Goal: Task Accomplishment & Management: Manage account settings

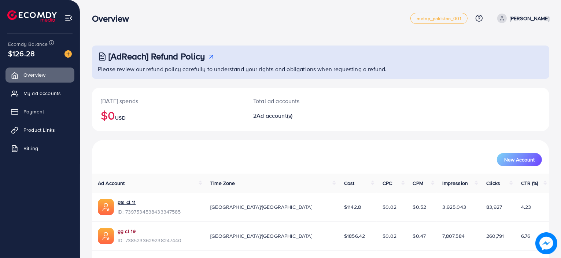
click at [130, 231] on link "gg cl 19" at bounding box center [150, 230] width 64 height 7
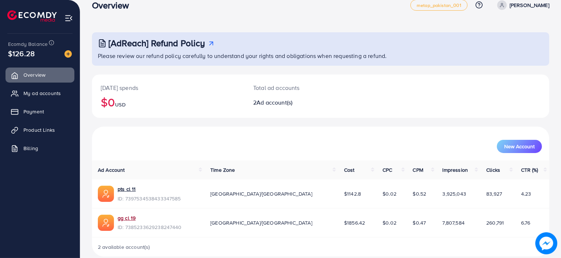
scroll to position [23, 0]
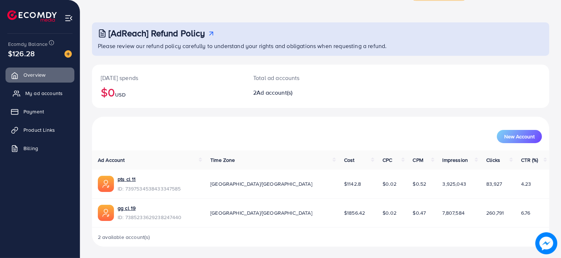
click at [26, 89] on span "My ad accounts" at bounding box center [43, 92] width 37 height 7
click at [65, 99] on link "My ad accounts" at bounding box center [39, 93] width 69 height 15
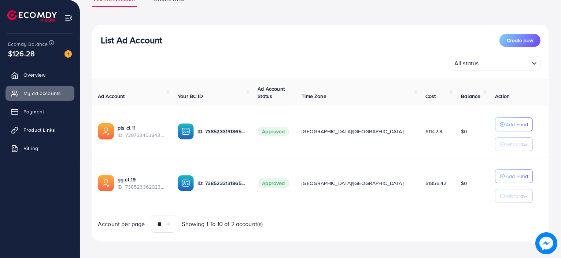
scroll to position [66, 0]
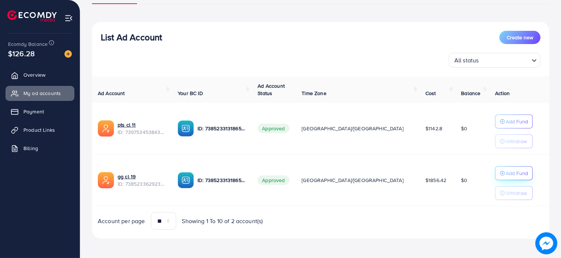
click at [500, 126] on div "Add Fund" at bounding box center [514, 121] width 28 height 9
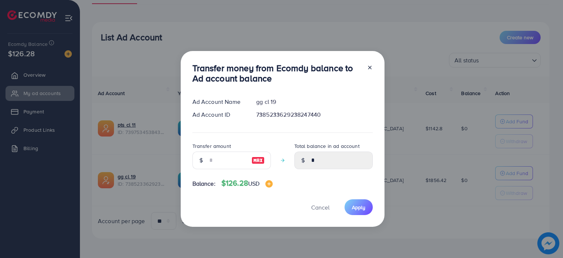
click at [201, 155] on div at bounding box center [200, 160] width 17 height 18
click at [226, 161] on input "number" at bounding box center [227, 160] width 37 height 18
type input "*"
type input "****"
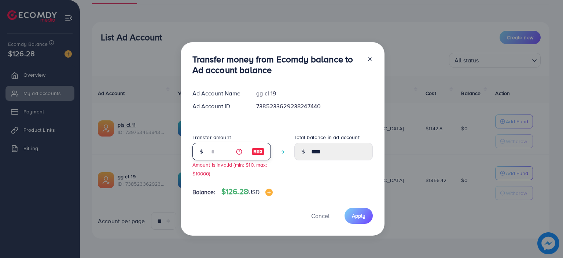
type input "**"
type input "*****"
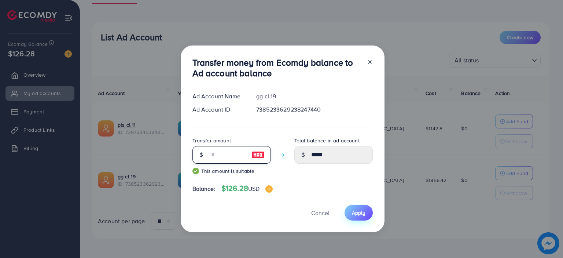
type input "**"
click at [371, 214] on button "Apply" at bounding box center [359, 213] width 28 height 16
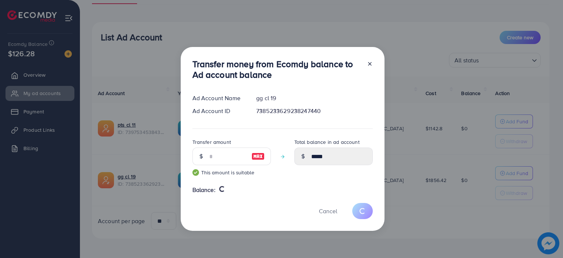
type input "*"
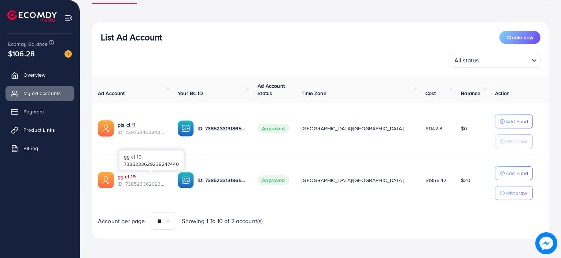
click at [125, 174] on link "gg cl 19" at bounding box center [142, 176] width 48 height 7
drag, startPoint x: 101, startPoint y: 40, endPoint x: 168, endPoint y: 49, distance: 67.3
click at [168, 49] on div "List Ad Account Create new All status Loading..." at bounding box center [320, 49] width 457 height 37
drag, startPoint x: 162, startPoint y: 36, endPoint x: 96, endPoint y: 41, distance: 66.1
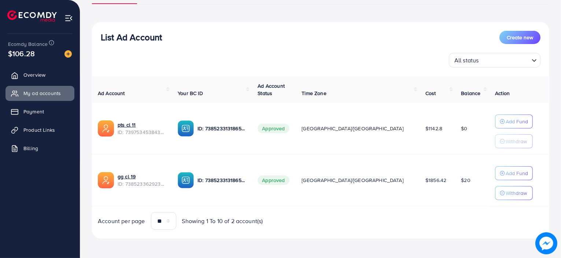
click at [96, 41] on div "List Ad Account Create new All status Loading..." at bounding box center [320, 49] width 457 height 37
drag, startPoint x: 101, startPoint y: 36, endPoint x: 162, endPoint y: 35, distance: 60.9
click at [162, 35] on h3 "List Ad Account" at bounding box center [131, 37] width 61 height 11
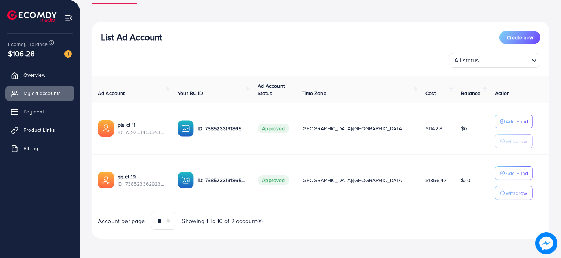
click at [162, 35] on h3 "List Ad Account" at bounding box center [131, 37] width 61 height 11
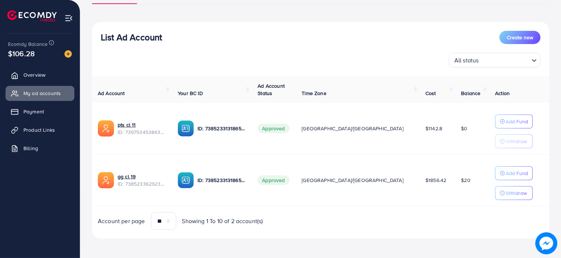
drag, startPoint x: 162, startPoint y: 35, endPoint x: 108, endPoint y: 44, distance: 55.0
click at [108, 44] on div "List Ad Account Create new All status Loading..." at bounding box center [320, 49] width 457 height 37
click at [101, 35] on h3 "List Ad Account" at bounding box center [131, 37] width 61 height 11
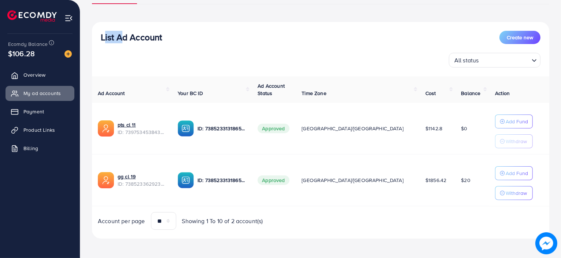
click at [101, 35] on h3 "List Ad Account" at bounding box center [131, 37] width 61 height 11
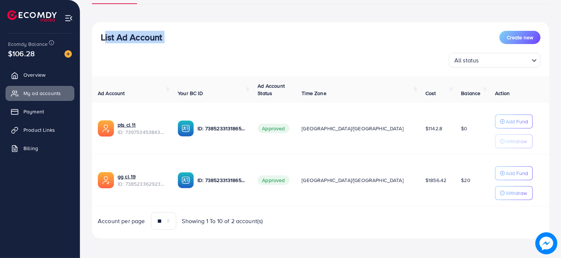
click at [101, 35] on h3 "List Ad Account" at bounding box center [131, 37] width 61 height 11
drag, startPoint x: 162, startPoint y: 36, endPoint x: 98, endPoint y: 40, distance: 64.7
click at [98, 40] on div "List Ad Account Create new All status Loading..." at bounding box center [320, 49] width 457 height 37
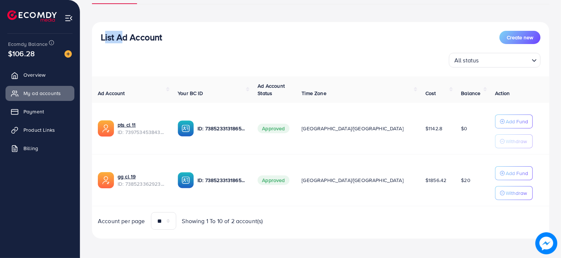
drag, startPoint x: 98, startPoint y: 40, endPoint x: 161, endPoint y: 39, distance: 63.4
click at [161, 39] on div "List Ad Account Create new All status Loading..." at bounding box center [320, 49] width 457 height 37
click at [161, 39] on h3 "List Ad Account" at bounding box center [131, 37] width 61 height 11
drag, startPoint x: 161, startPoint y: 39, endPoint x: 111, endPoint y: 37, distance: 49.9
click at [111, 37] on h3 "List Ad Account" at bounding box center [131, 37] width 61 height 11
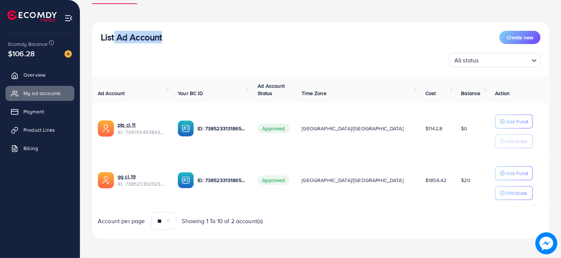
click at [111, 37] on h3 "List Ad Account" at bounding box center [131, 37] width 61 height 11
click at [111, 40] on h3 "List Ad Account" at bounding box center [131, 37] width 61 height 11
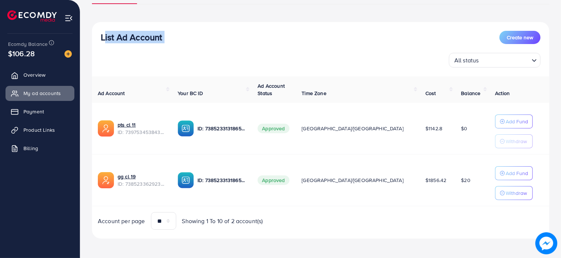
click at [111, 40] on h3 "List Ad Account" at bounding box center [131, 37] width 61 height 11
click at [122, 42] on h3 "List Ad Account" at bounding box center [131, 37] width 61 height 11
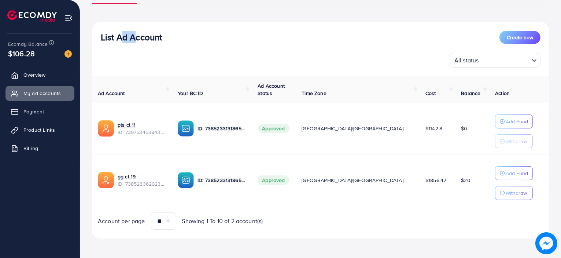
click at [122, 42] on h3 "List Ad Account" at bounding box center [131, 37] width 61 height 11
click at [148, 39] on h3 "List Ad Account" at bounding box center [131, 37] width 61 height 11
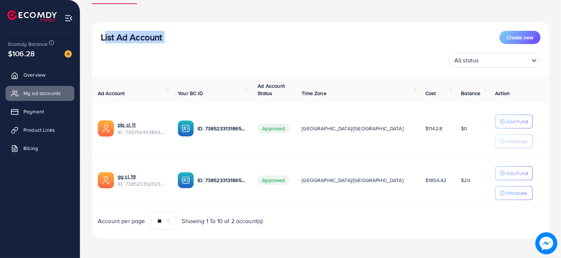
click at [148, 39] on h3 "List Ad Account" at bounding box center [131, 37] width 61 height 11
drag, startPoint x: 163, startPoint y: 39, endPoint x: 98, endPoint y: 38, distance: 65.6
click at [98, 38] on div "List Ad Account Create new All status Loading..." at bounding box center [320, 49] width 457 height 37
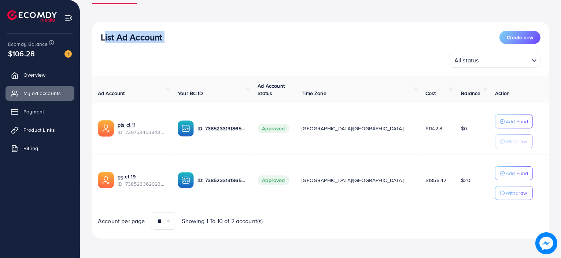
drag, startPoint x: 98, startPoint y: 38, endPoint x: 142, endPoint y: 44, distance: 44.4
click at [142, 44] on div "List Ad Account Create new All status Loading..." at bounding box center [320, 49] width 457 height 37
click at [163, 39] on div "List Ad Account Create new" at bounding box center [321, 37] width 440 height 13
drag, startPoint x: 163, startPoint y: 39, endPoint x: 128, endPoint y: 43, distance: 35.0
click at [128, 43] on div "List Ad Account Create new" at bounding box center [321, 37] width 440 height 13
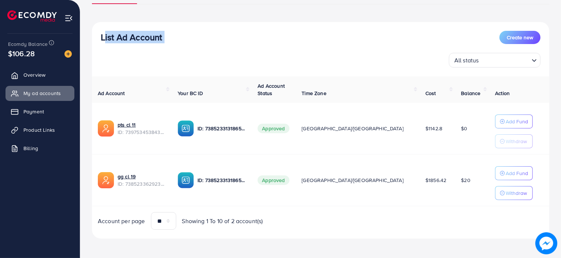
click at [128, 43] on h3 "List Ad Account" at bounding box center [131, 37] width 61 height 11
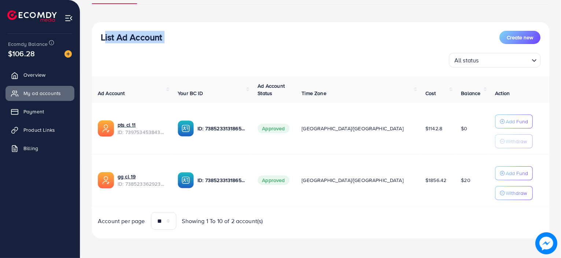
click at [128, 43] on h3 "List Ad Account" at bounding box center [131, 37] width 61 height 11
click at [124, 43] on h3 "List Ad Account" at bounding box center [131, 37] width 61 height 11
